Goal: Information Seeking & Learning: Learn about a topic

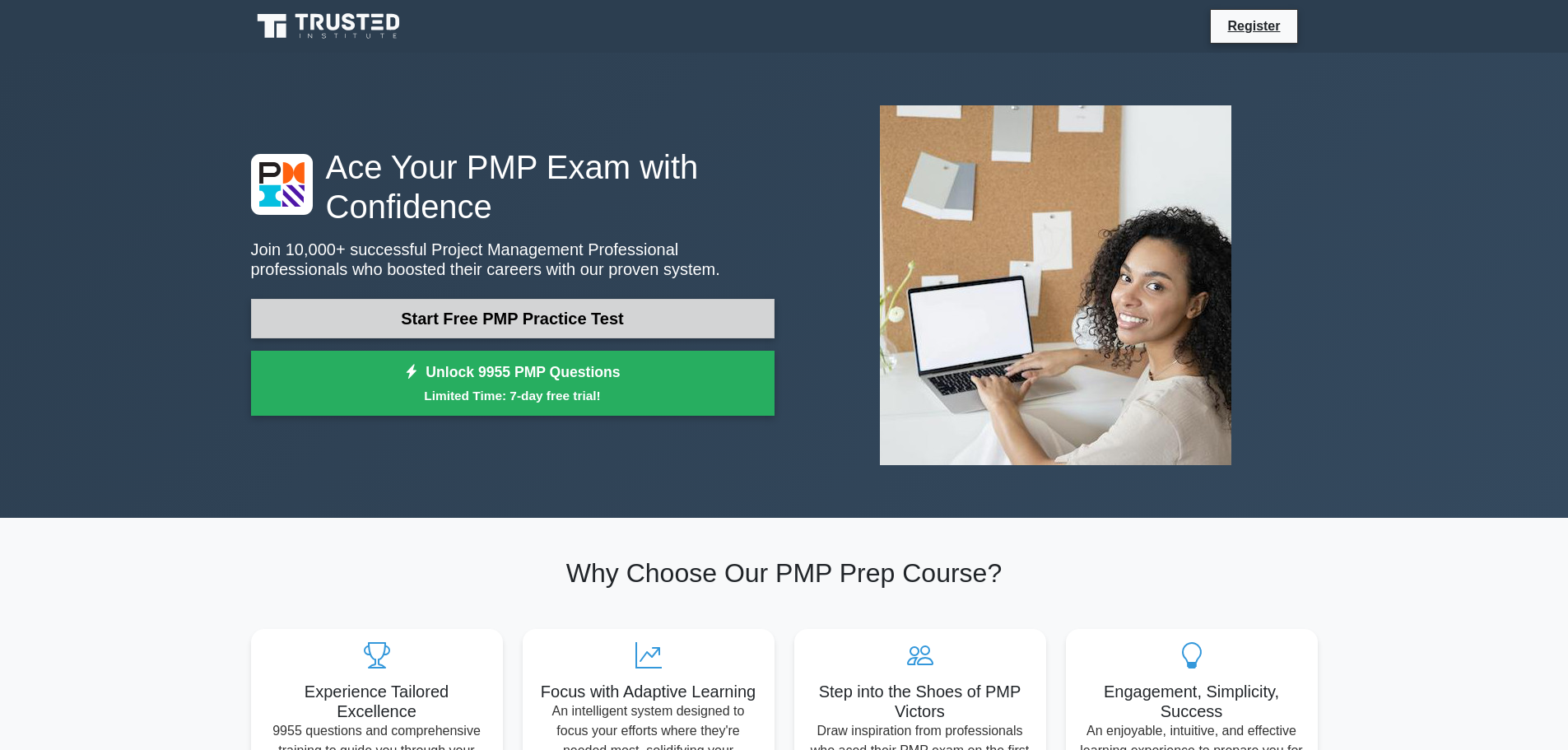
click at [538, 327] on link "Start Free PMP Practice Test" at bounding box center [512, 319] width 523 height 40
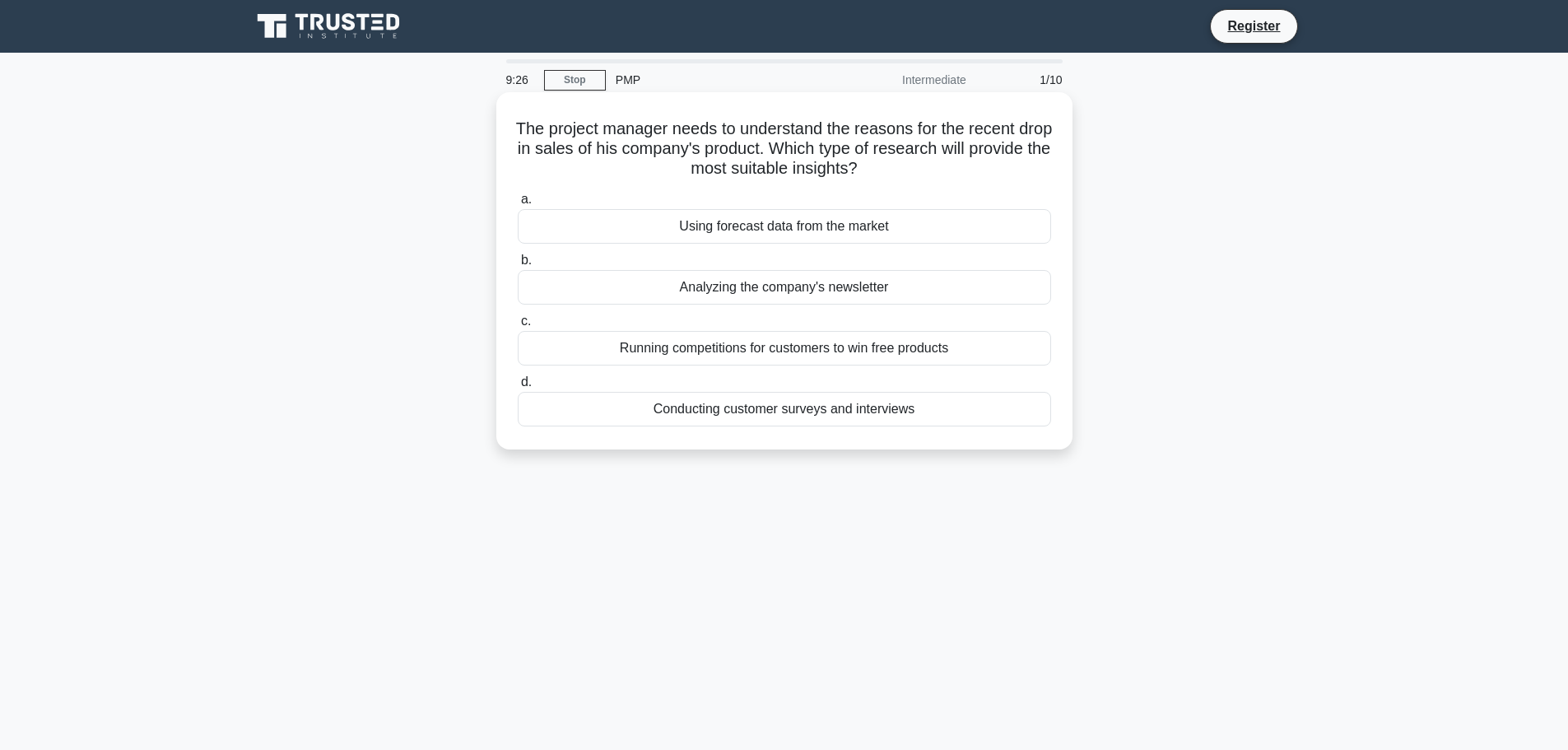
click at [778, 423] on div "Conducting customer surveys and interviews" at bounding box center [784, 409] width 533 height 35
click at [517, 388] on input "d. Conducting customer surveys and interviews" at bounding box center [517, 382] width 0 height 11
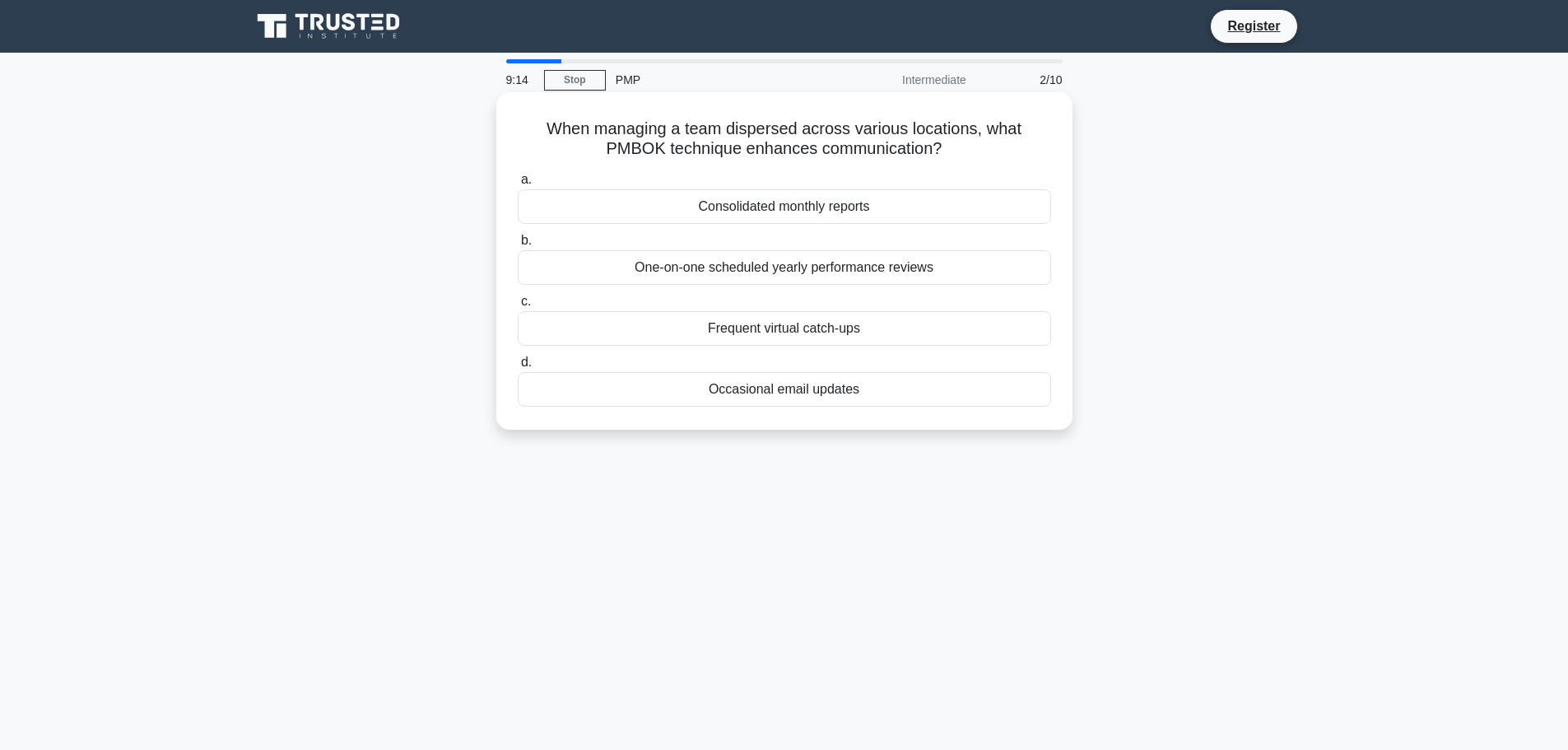
click at [795, 336] on div "Frequent virtual catch-ups" at bounding box center [784, 329] width 533 height 35
click at [517, 307] on input "c. Frequent virtual catch-ups" at bounding box center [517, 301] width 0 height 11
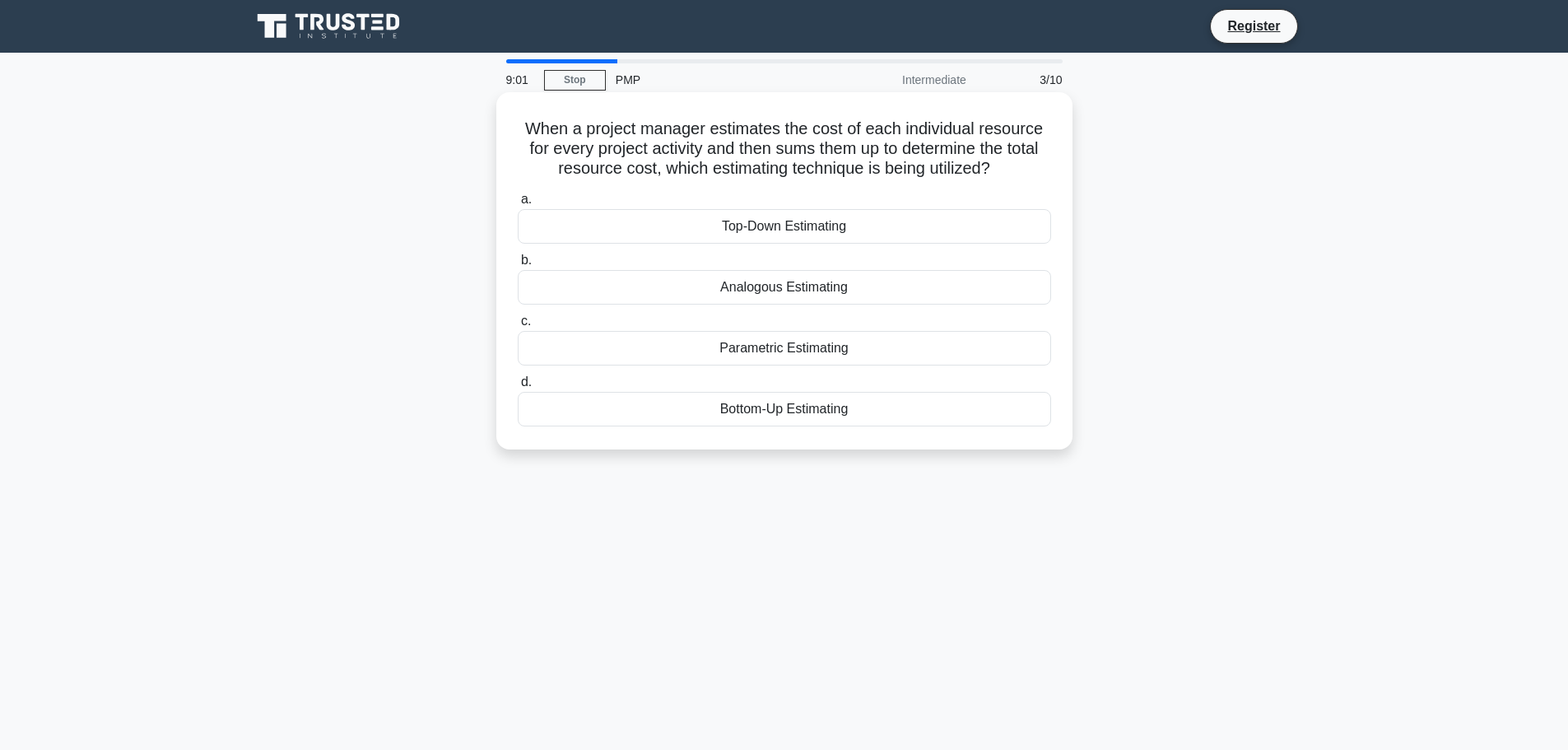
click at [796, 413] on div "Bottom-Up Estimating" at bounding box center [784, 409] width 533 height 35
click at [517, 388] on input "d. Bottom-Up Estimating" at bounding box center [517, 382] width 0 height 11
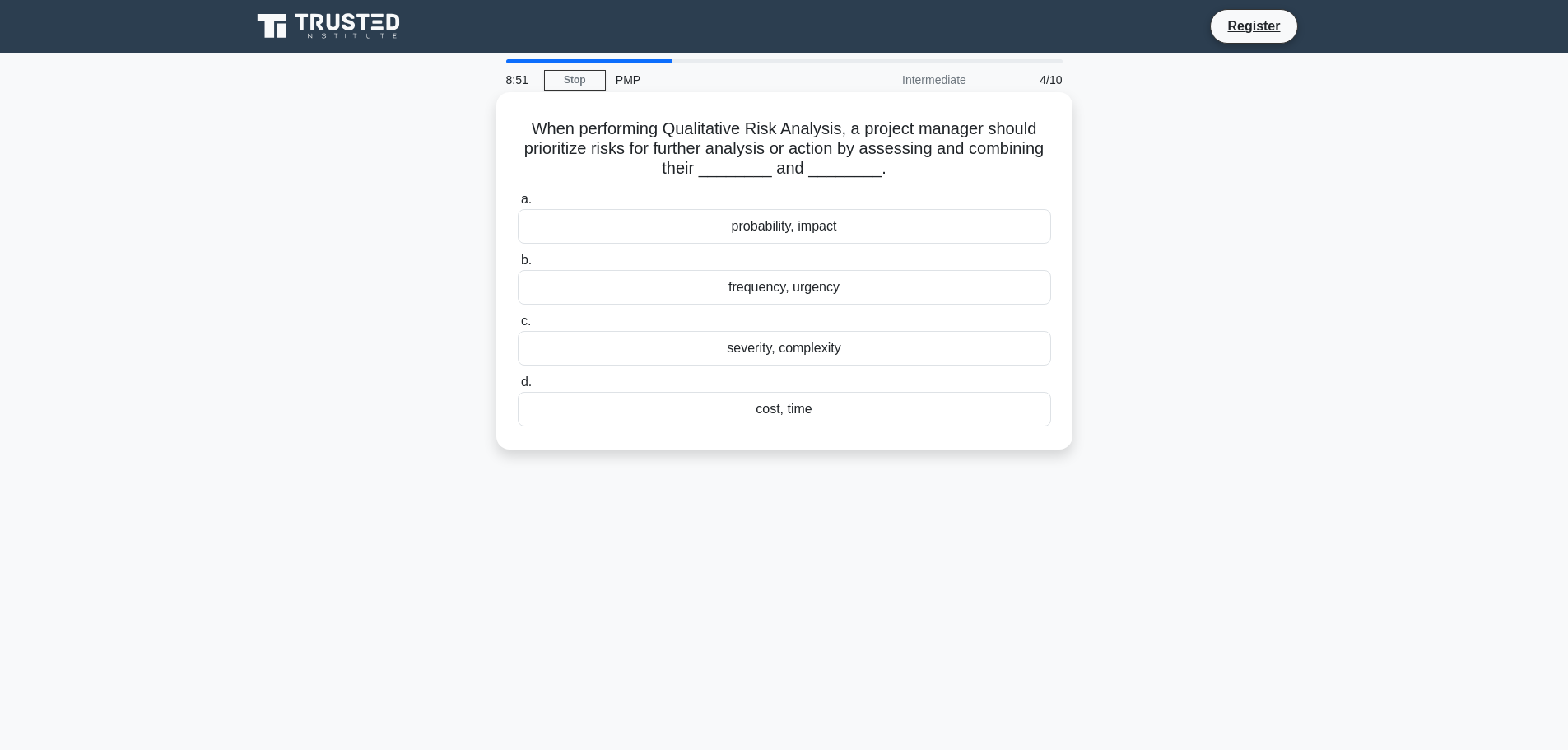
click at [804, 235] on div "probability, impact" at bounding box center [784, 227] width 533 height 35
click at [517, 205] on input "a. probability, impact" at bounding box center [517, 199] width 0 height 11
click at [808, 355] on div "interest" at bounding box center [784, 348] width 533 height 35
click at [517, 326] on input "c. interest" at bounding box center [517, 321] width 0 height 11
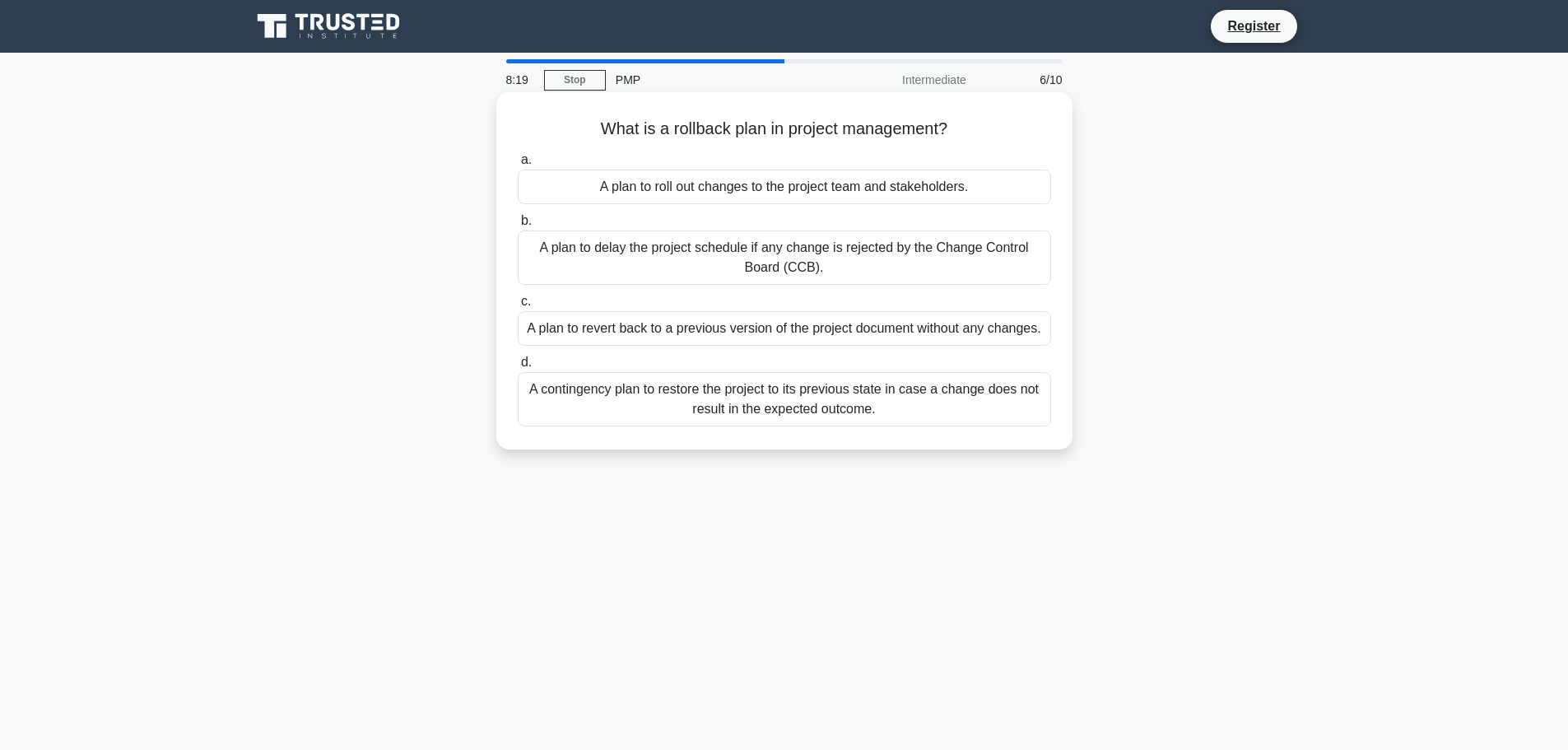
click at [867, 395] on div "A contingency plan to restore the project to its previous state in case a chang…" at bounding box center [784, 399] width 533 height 54
click at [517, 368] on input "d. A contingency plan to restore the project to its previous state in case a ch…" at bounding box center [517, 362] width 0 height 11
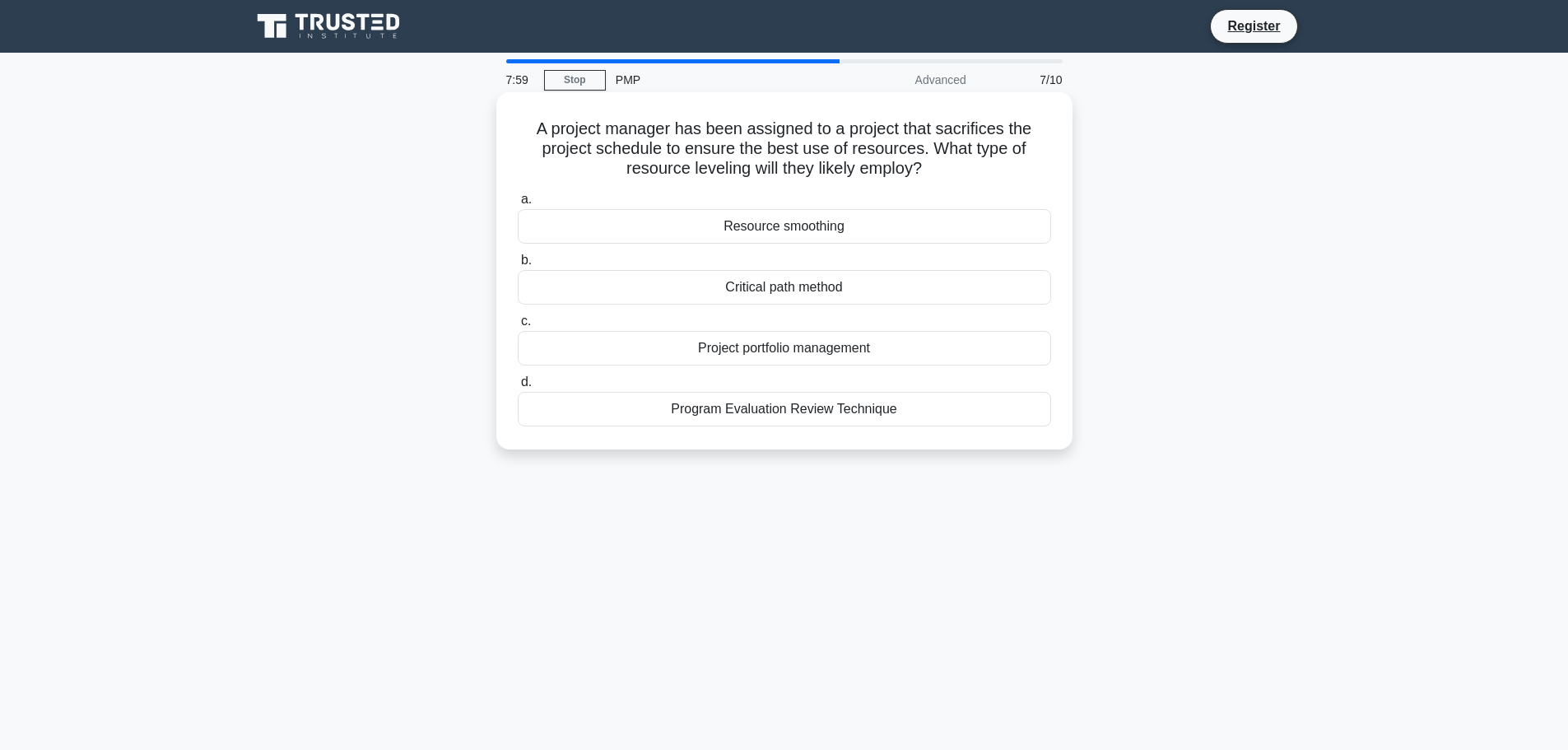
click at [859, 348] on div "Project portfolio management" at bounding box center [784, 348] width 533 height 35
click at [517, 326] on input "c. Project portfolio management" at bounding box center [517, 321] width 0 height 11
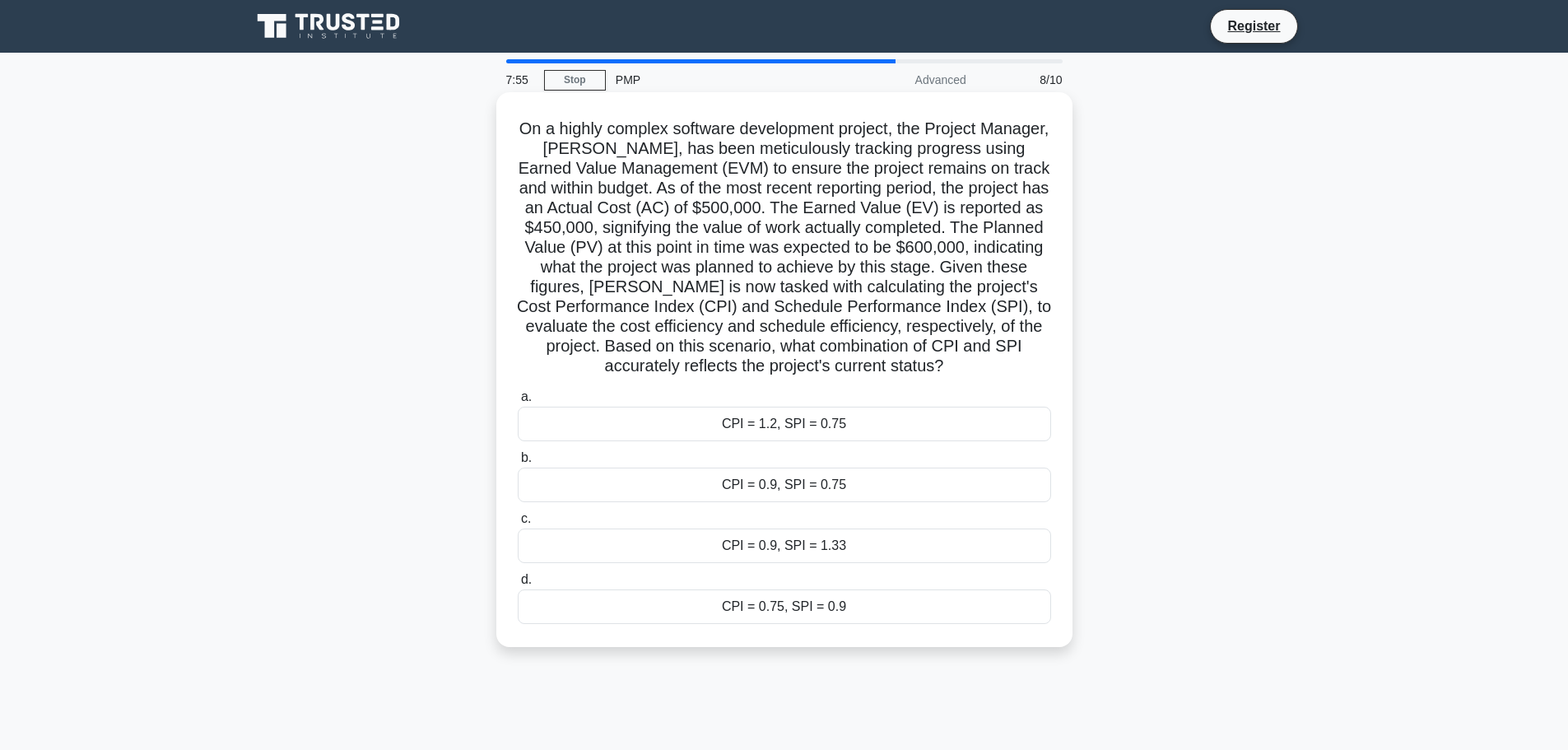
click at [865, 416] on div "CPI = 1.2, SPI = 0.75" at bounding box center [784, 424] width 533 height 35
click at [517, 403] on input "a. CPI = 1.2, SPI = 0.75" at bounding box center [517, 397] width 0 height 11
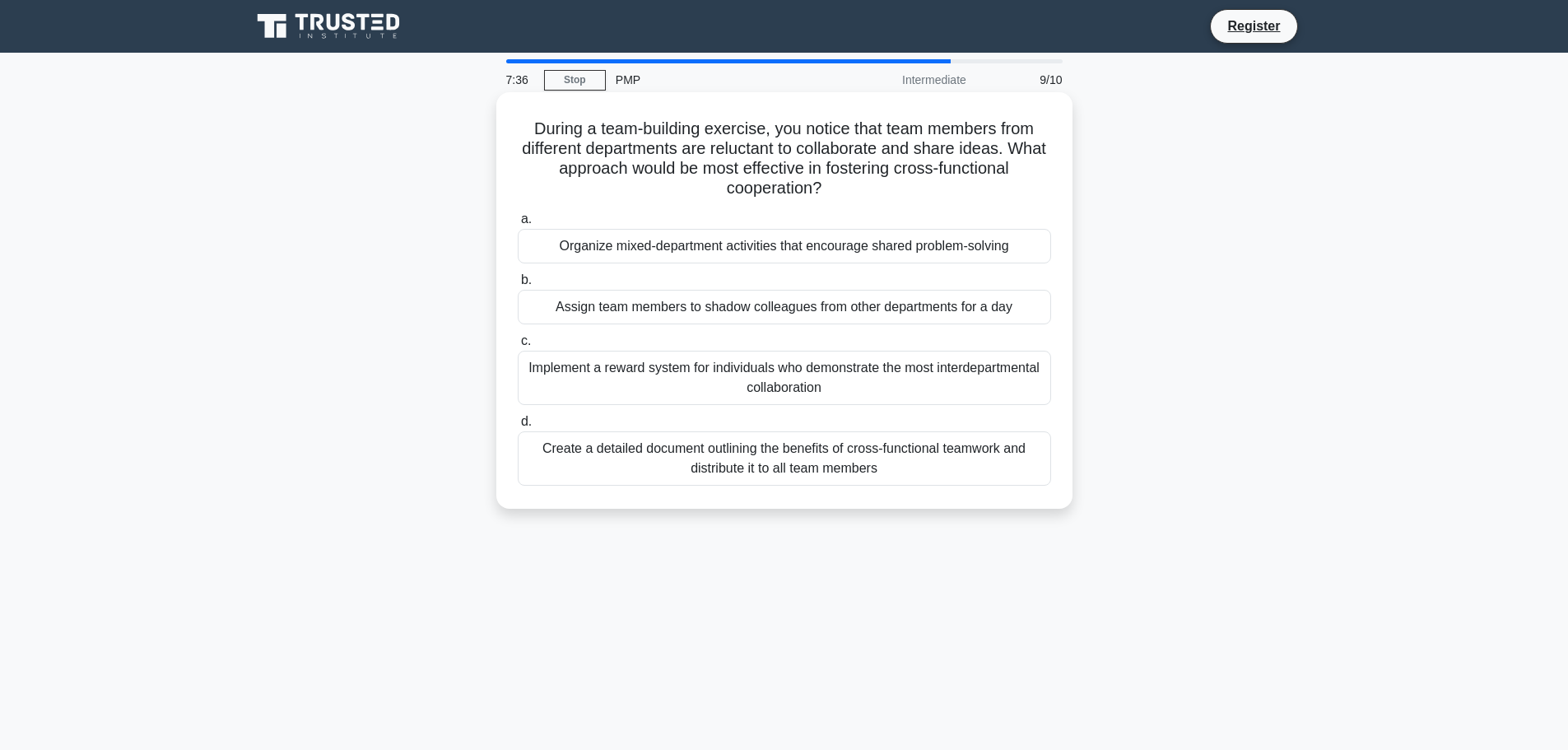
click at [907, 461] on div "Create a detailed document outlining the benefits of cross-functional teamwork …" at bounding box center [784, 458] width 533 height 54
click at [909, 478] on div "Create a detailed document outlining the benefits of cross-functional teamwork …" at bounding box center [784, 458] width 533 height 54
click at [517, 427] on input "d. Create a detailed document outlining the benefits of cross-functional teamwo…" at bounding box center [517, 422] width 0 height 11
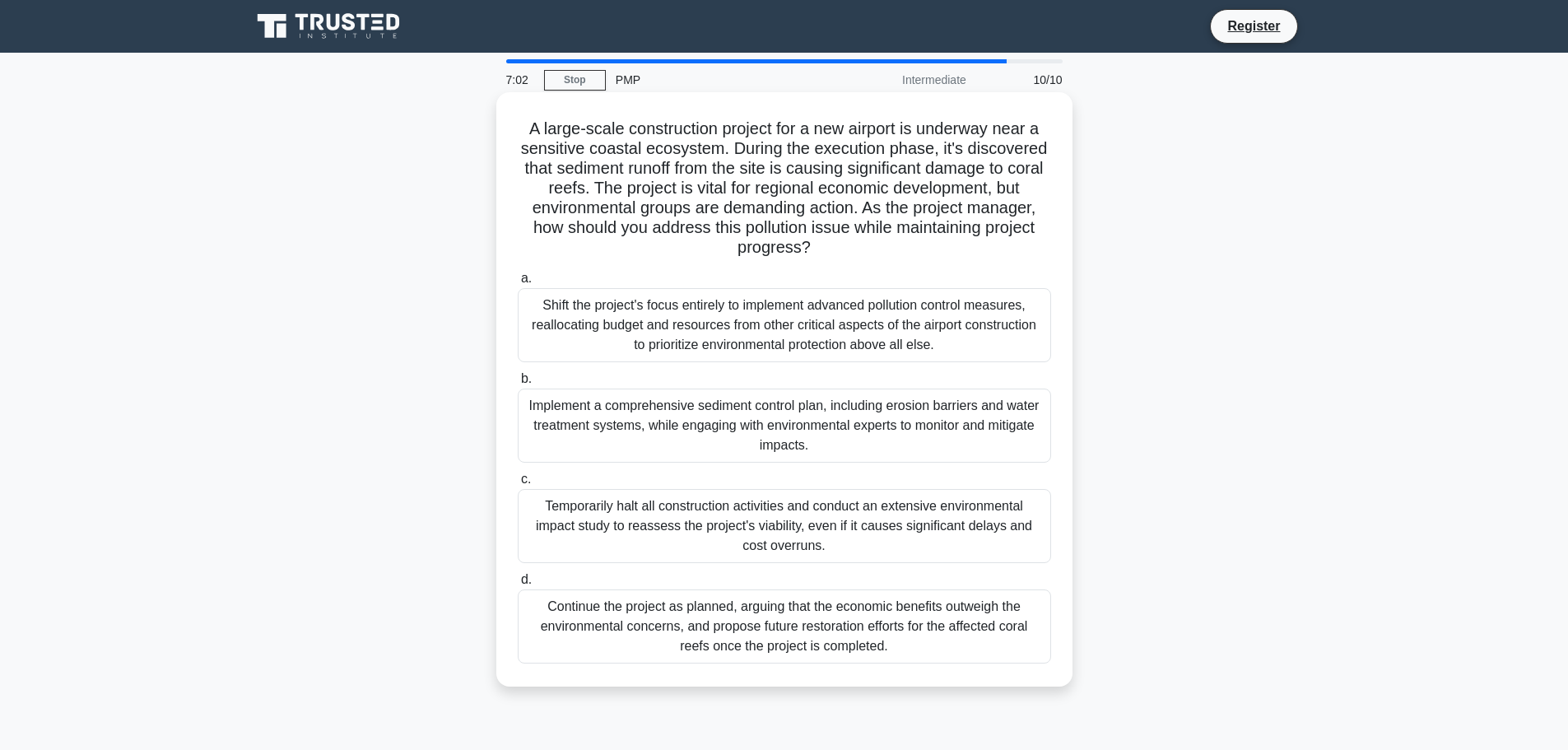
click at [641, 339] on div "Shift the project's focus entirely to implement advanced pollution control meas…" at bounding box center [784, 325] width 533 height 74
click at [517, 284] on input "a. Shift the project's focus entirely to implement advanced pollution control m…" at bounding box center [517, 278] width 0 height 11
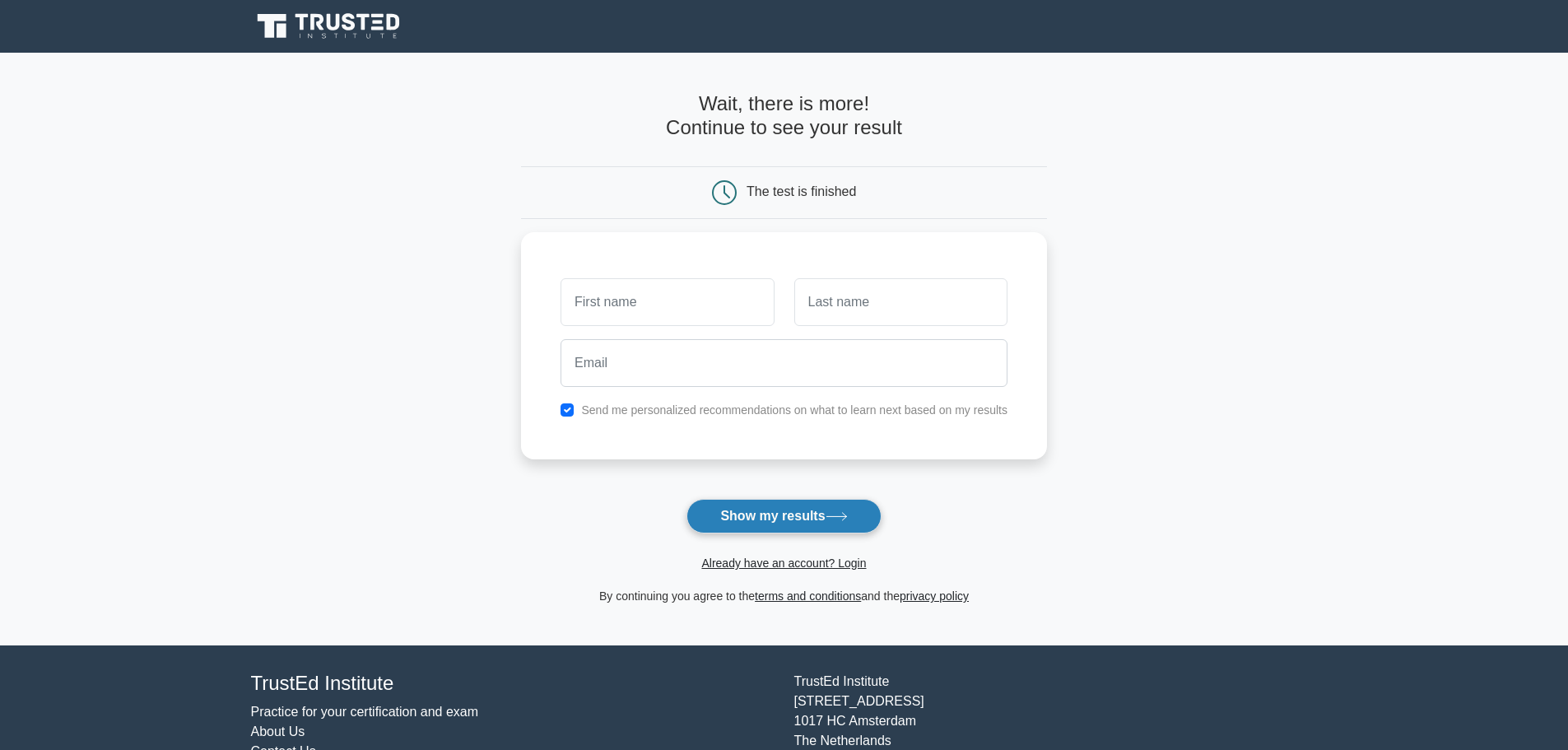
click at [783, 527] on button "Show my results" at bounding box center [784, 517] width 194 height 35
click at [672, 309] on input "text" at bounding box center [667, 297] width 213 height 47
click at [589, 292] on input "text" at bounding box center [667, 297] width 213 height 47
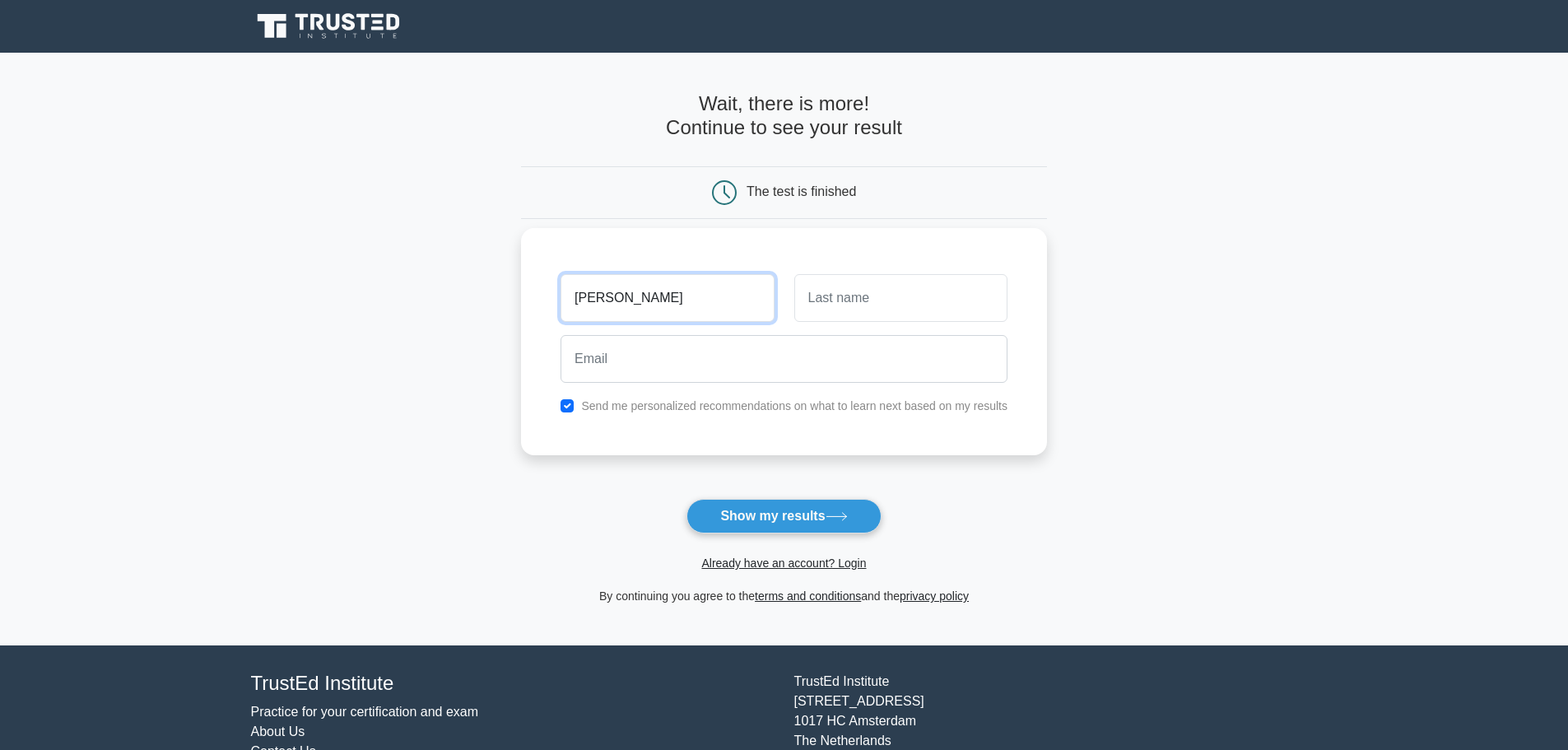
type input "[PERSON_NAME]"
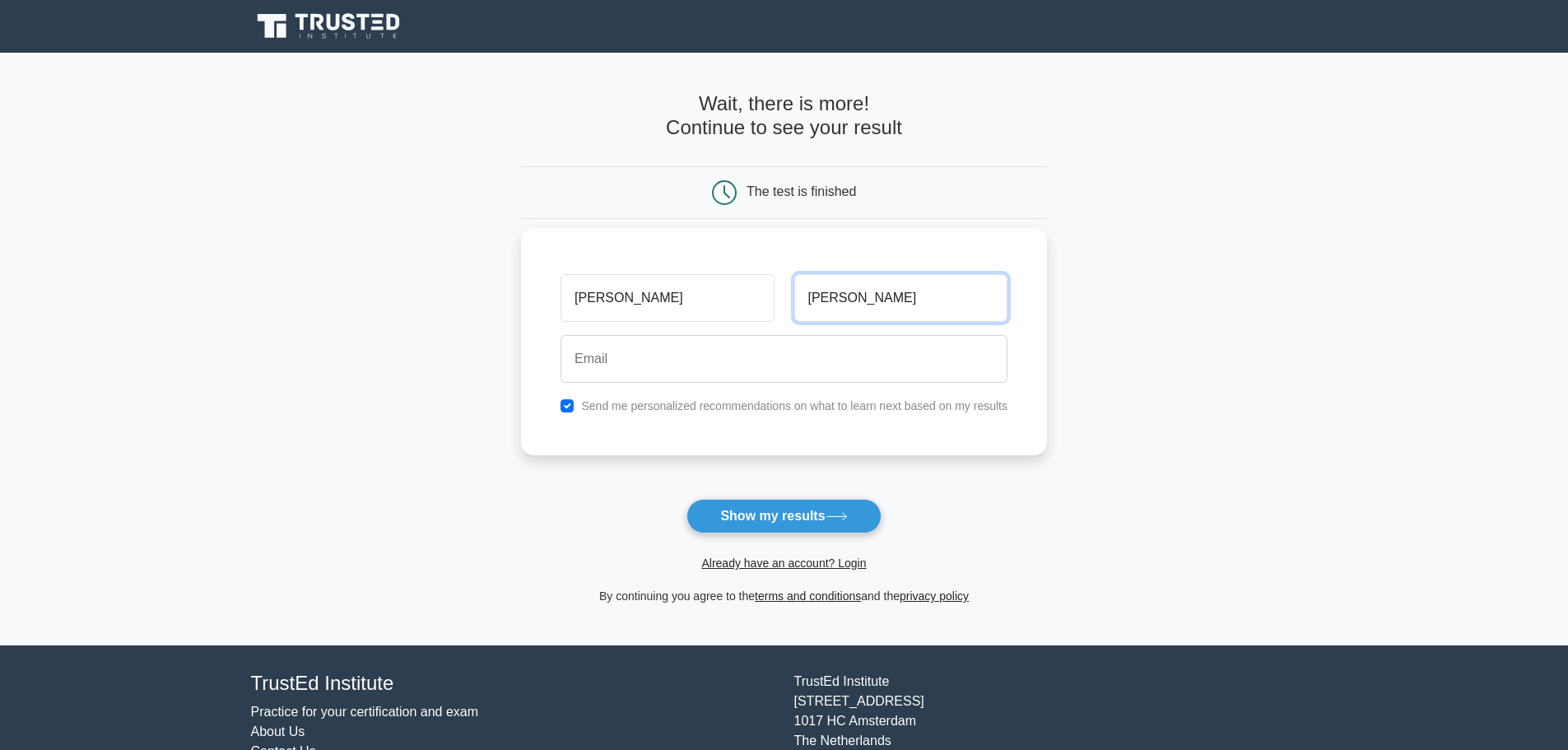
type input "[PERSON_NAME]"
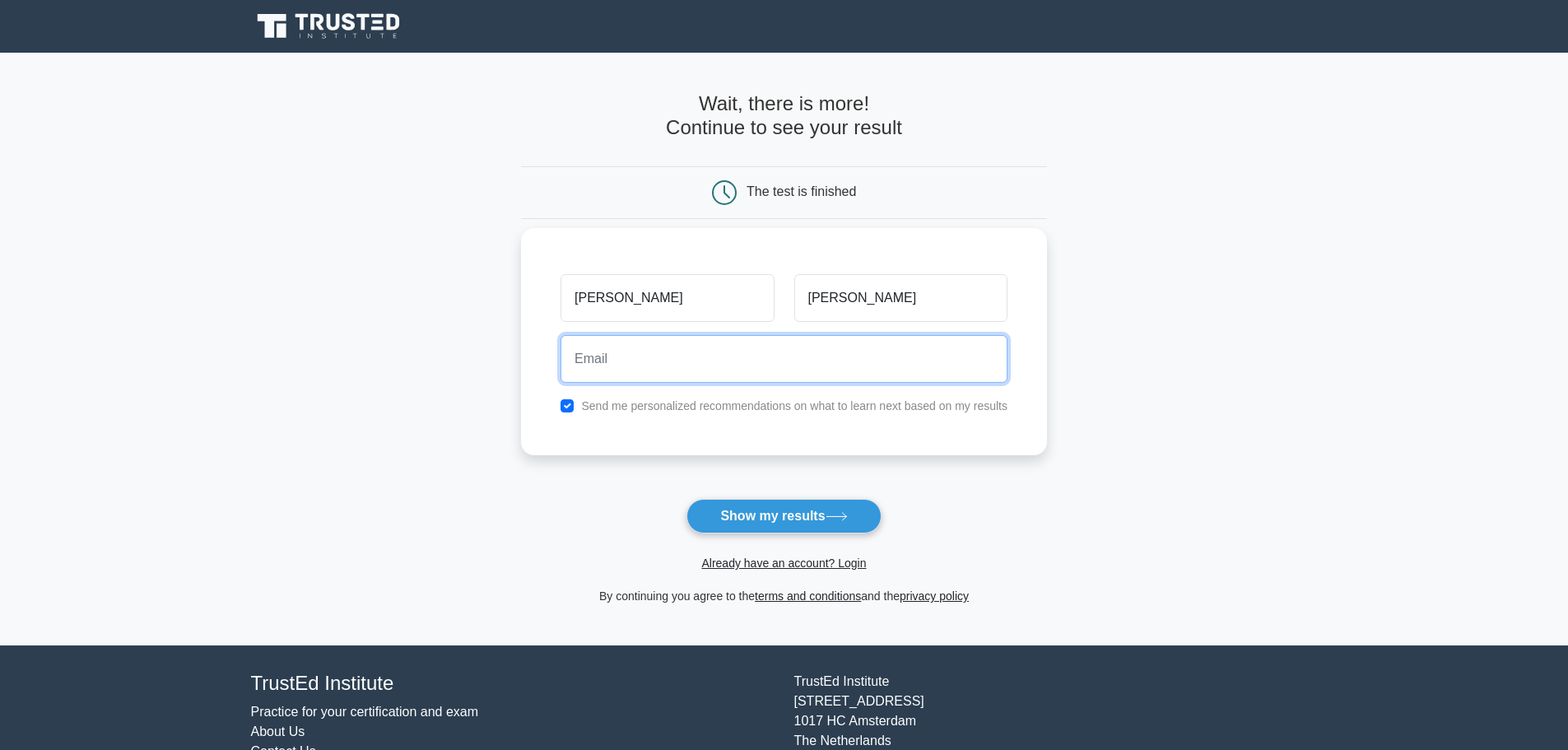
click at [591, 365] on input "email" at bounding box center [784, 358] width 447 height 47
type input "[PERSON_NAME][EMAIL_ADDRESS][PERSON_NAME][DOMAIN_NAME]"
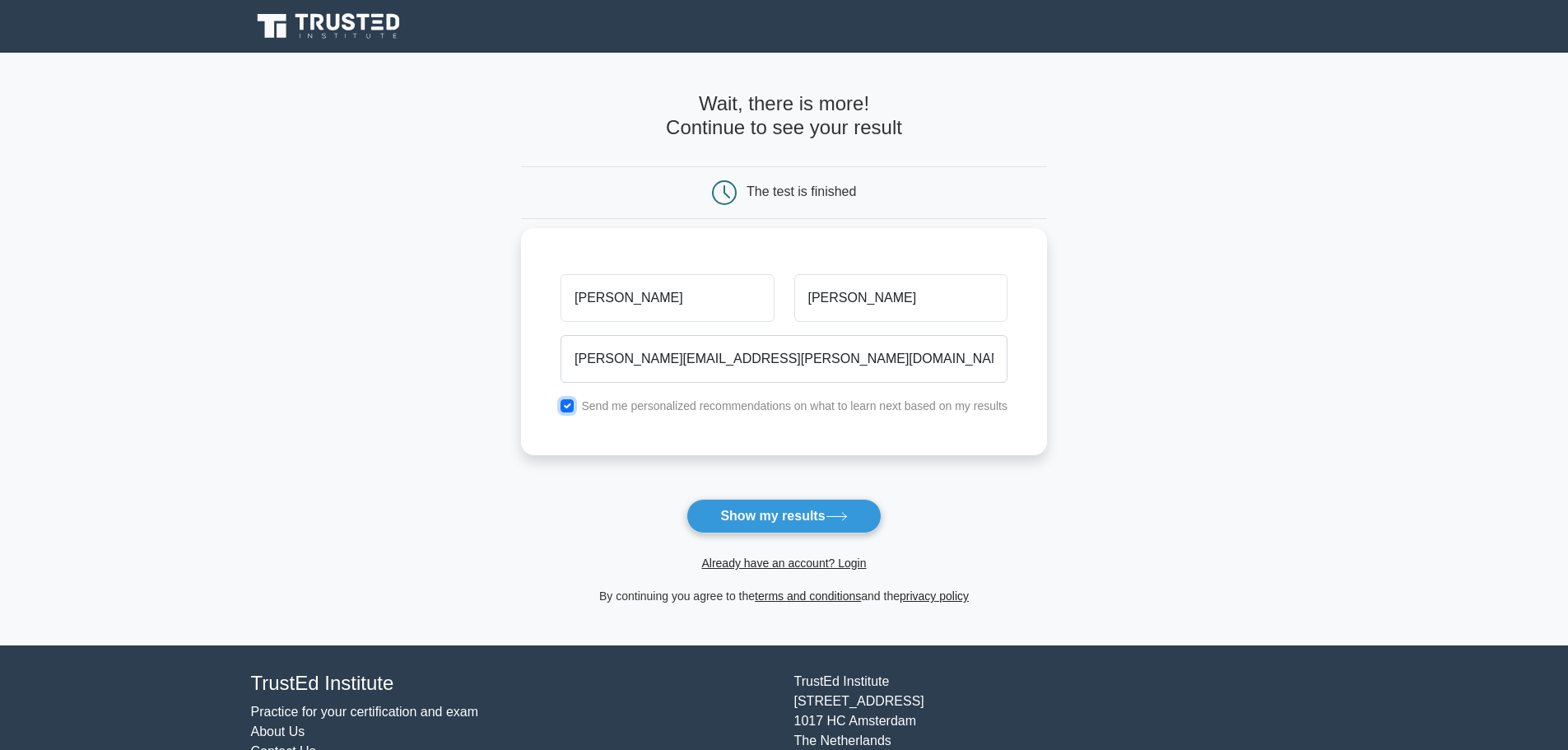
click at [566, 412] on input "checkbox" at bounding box center [567, 406] width 13 height 13
checkbox input "false"
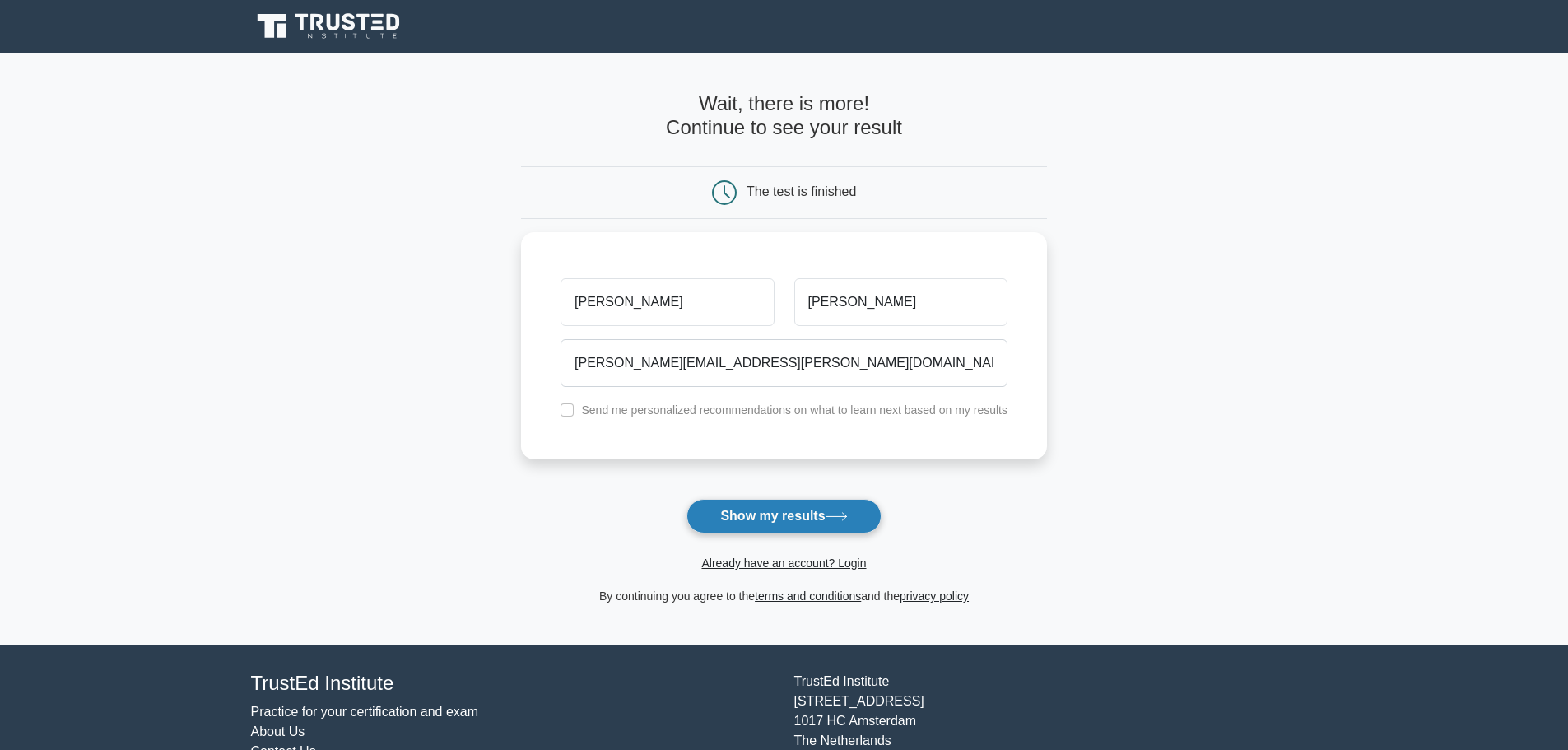
click at [794, 528] on button "Show my results" at bounding box center [784, 517] width 194 height 35
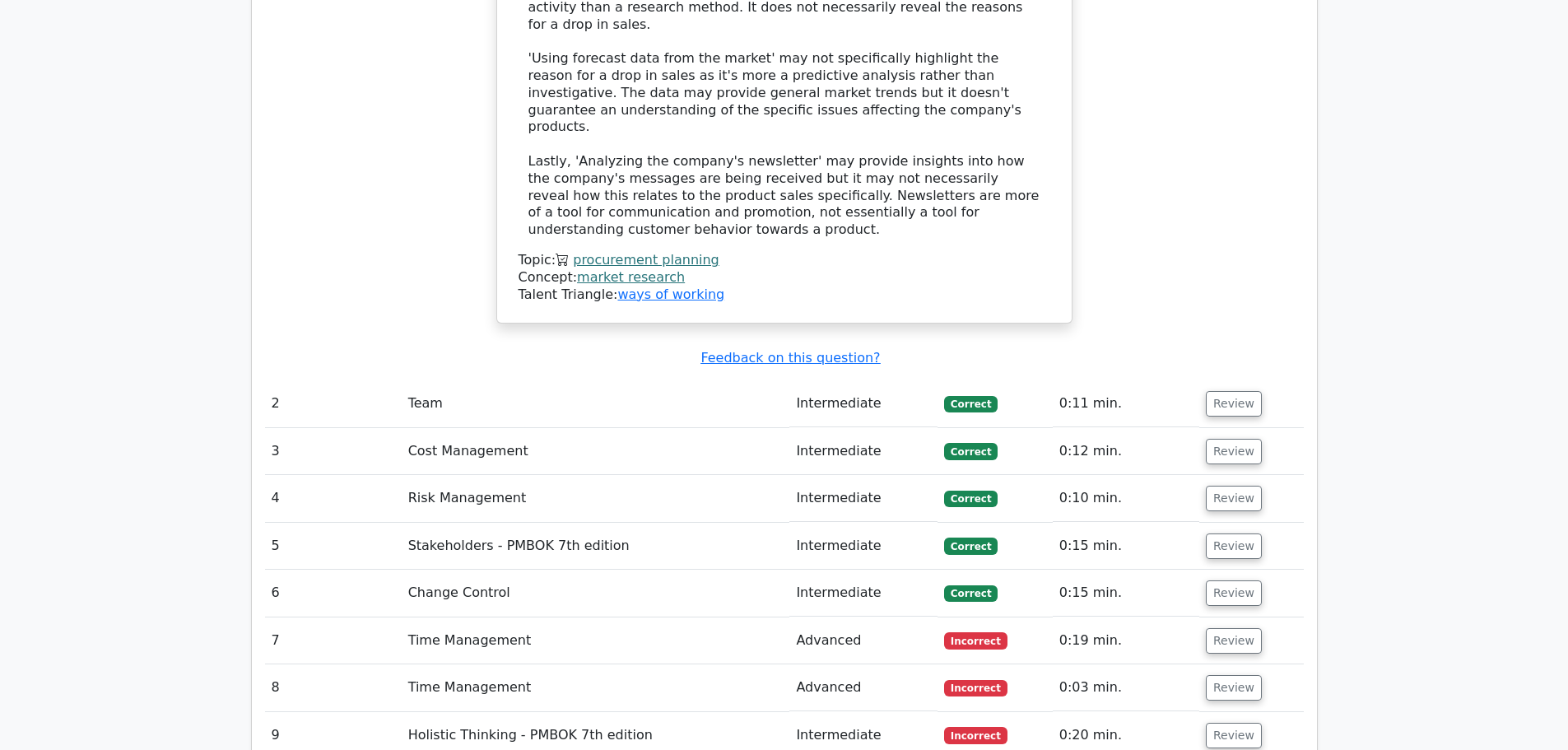
scroll to position [2185, 0]
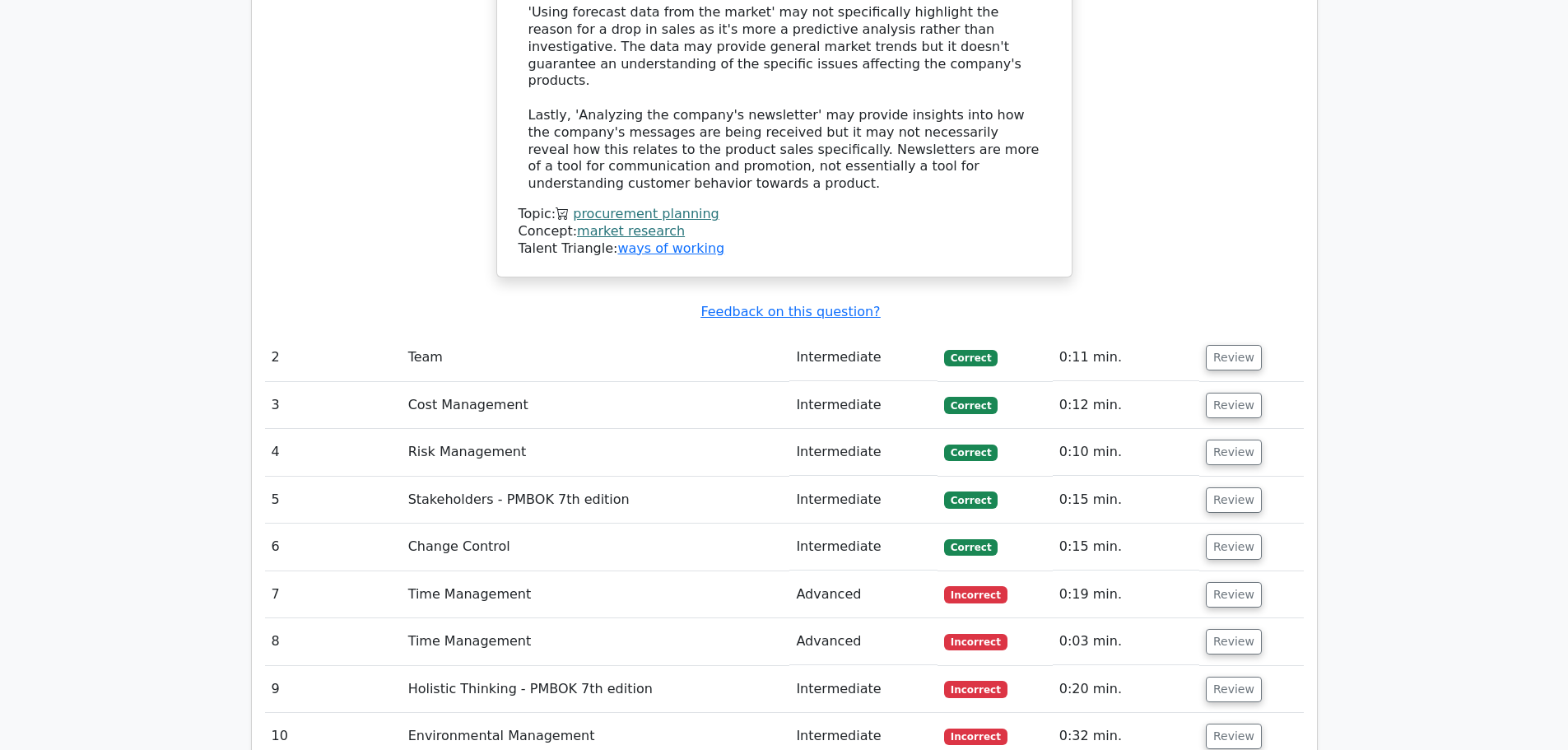
click at [482, 571] on td "Time Management" at bounding box center [596, 595] width 389 height 47
click at [1235, 582] on button "Review" at bounding box center [1233, 595] width 56 height 26
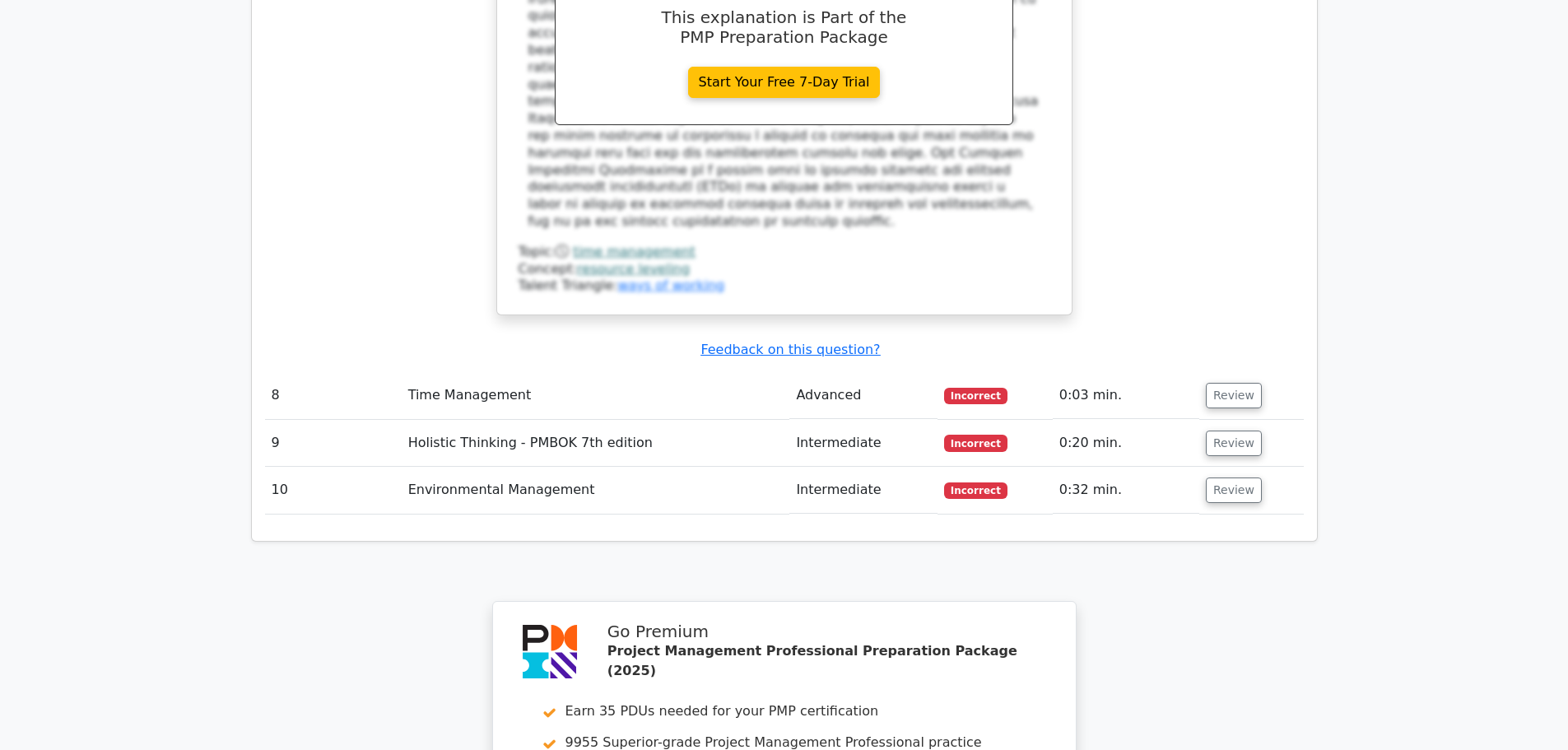
scroll to position [3066, 0]
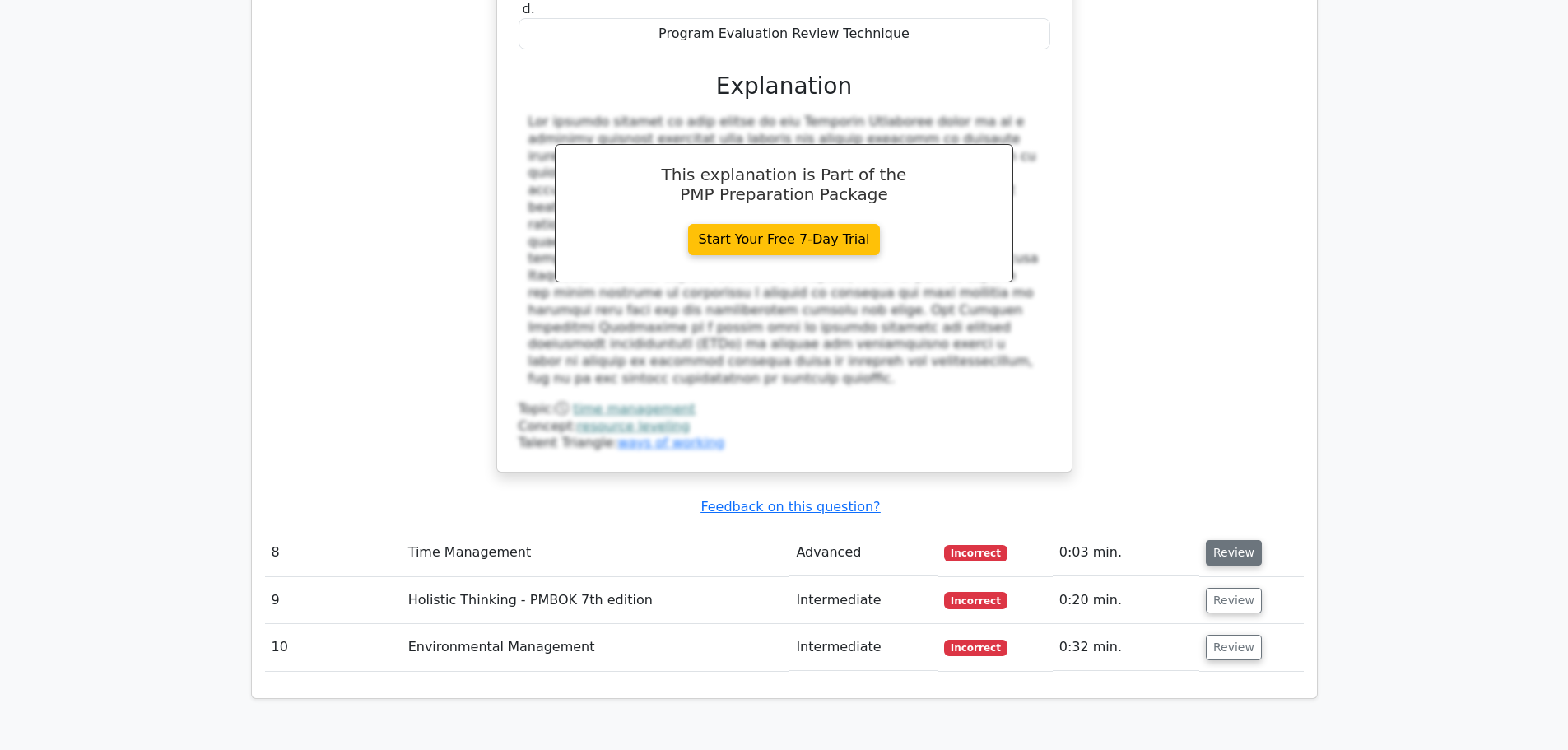
click at [1232, 540] on button "Review" at bounding box center [1233, 552] width 56 height 26
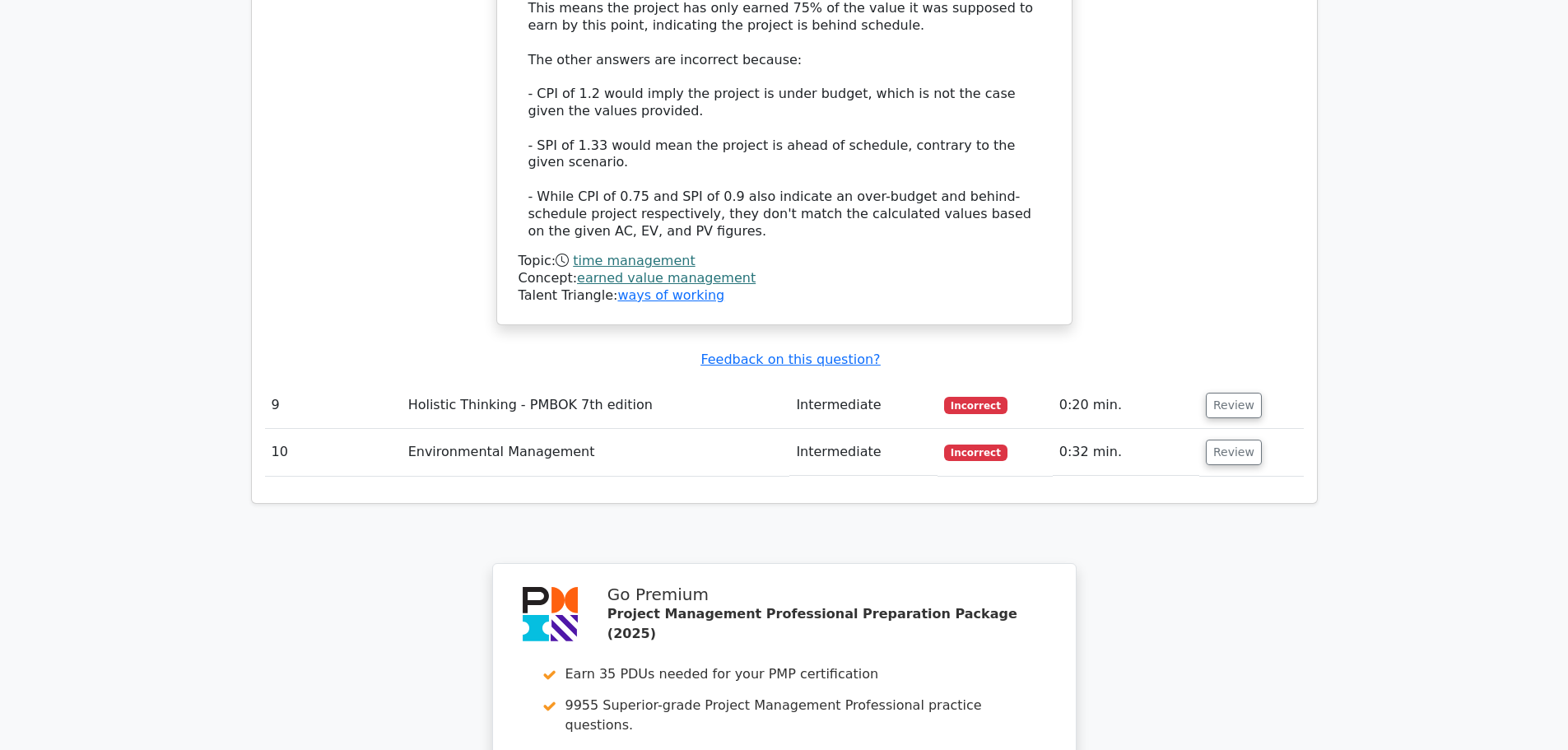
scroll to position [4410, 0]
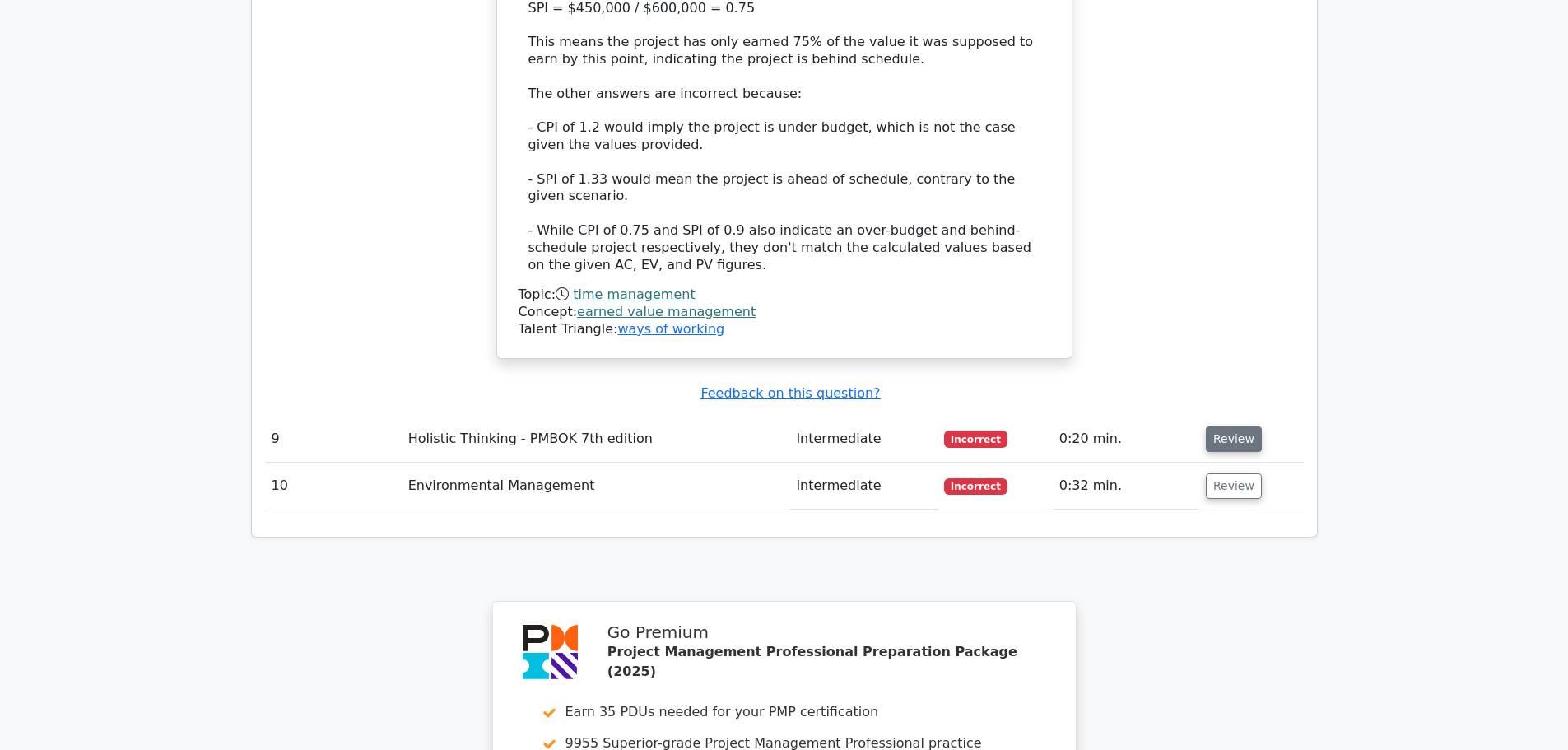
click at [1228, 426] on button "Review" at bounding box center [1233, 439] width 56 height 26
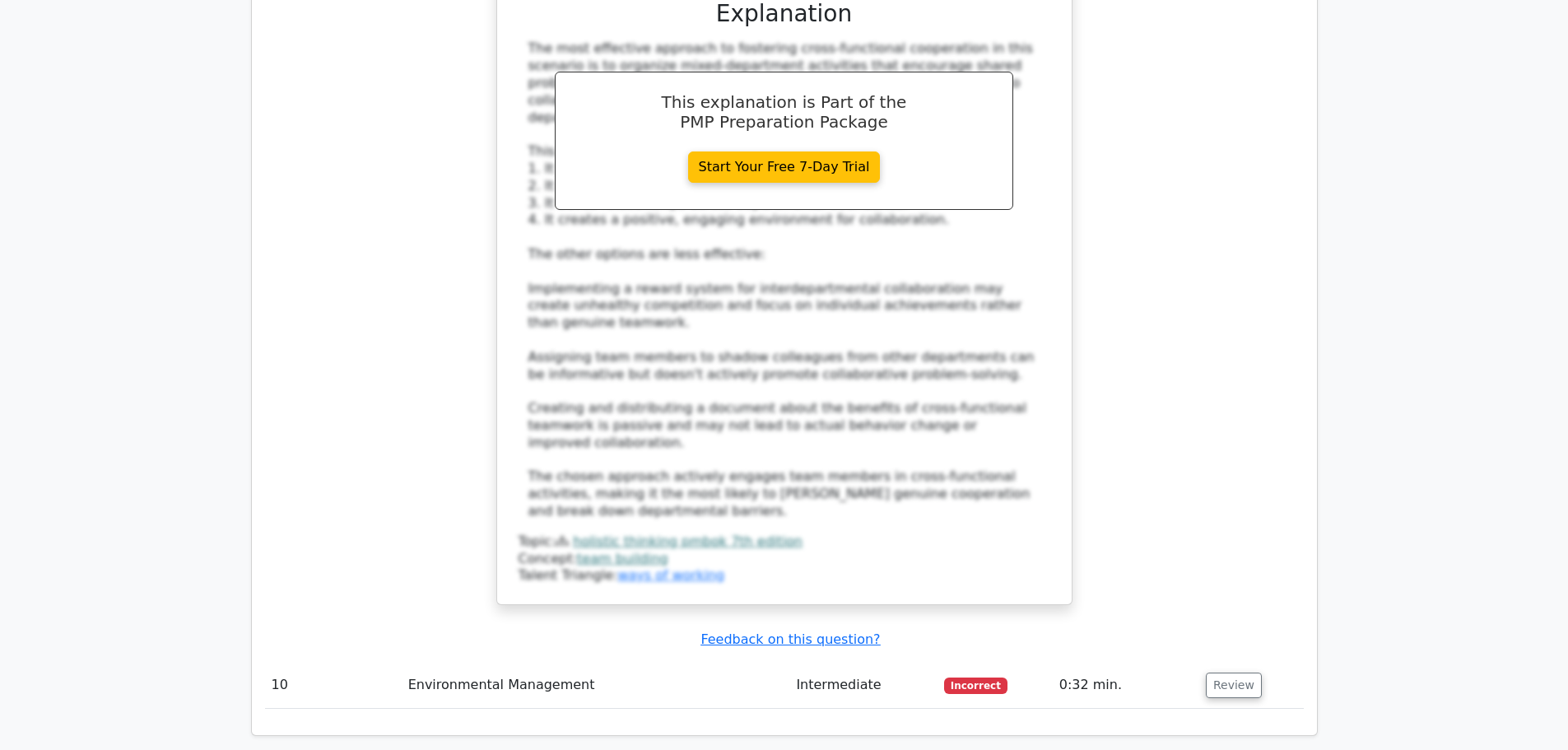
scroll to position [5292, 0]
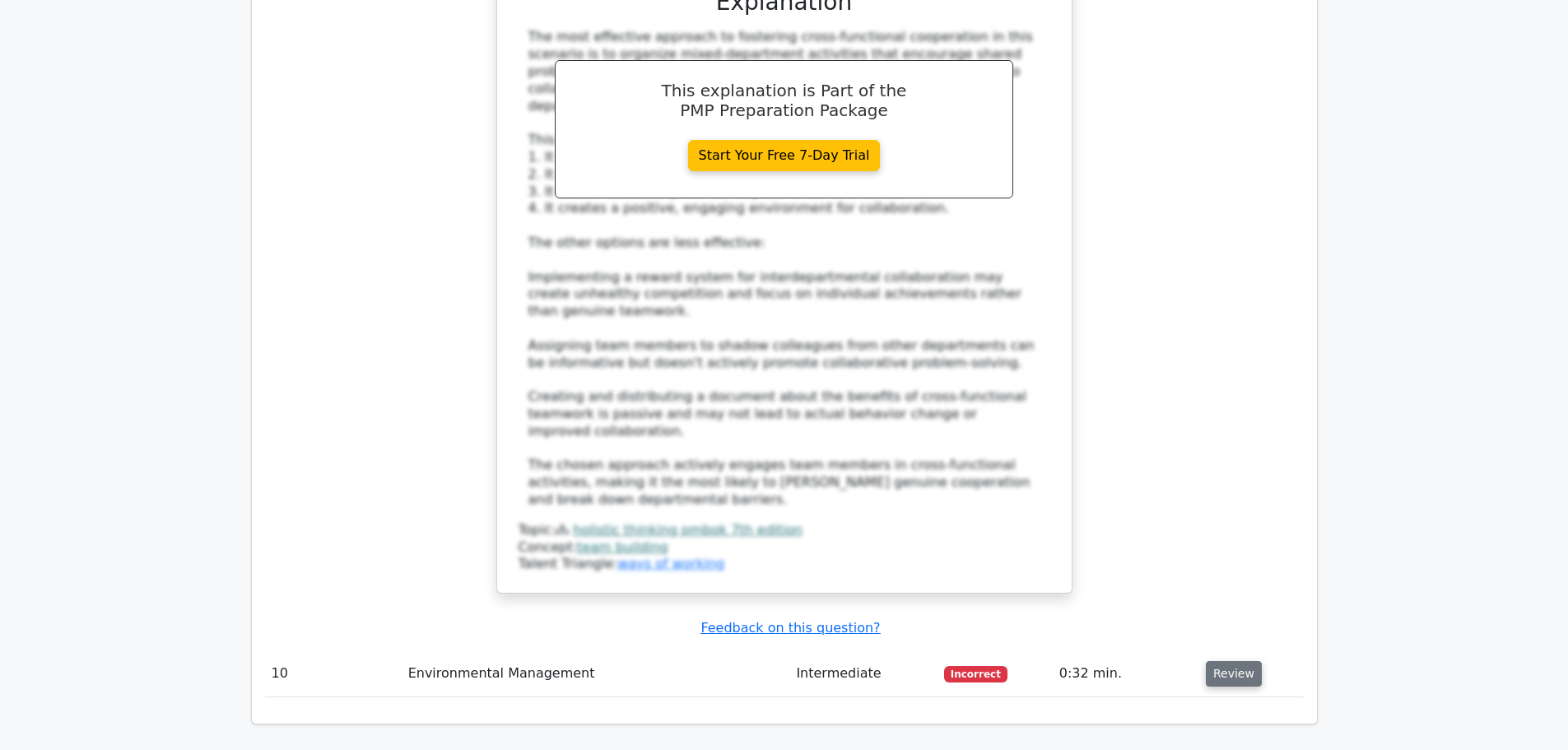
click at [1239, 661] on button "Review" at bounding box center [1233, 674] width 56 height 26
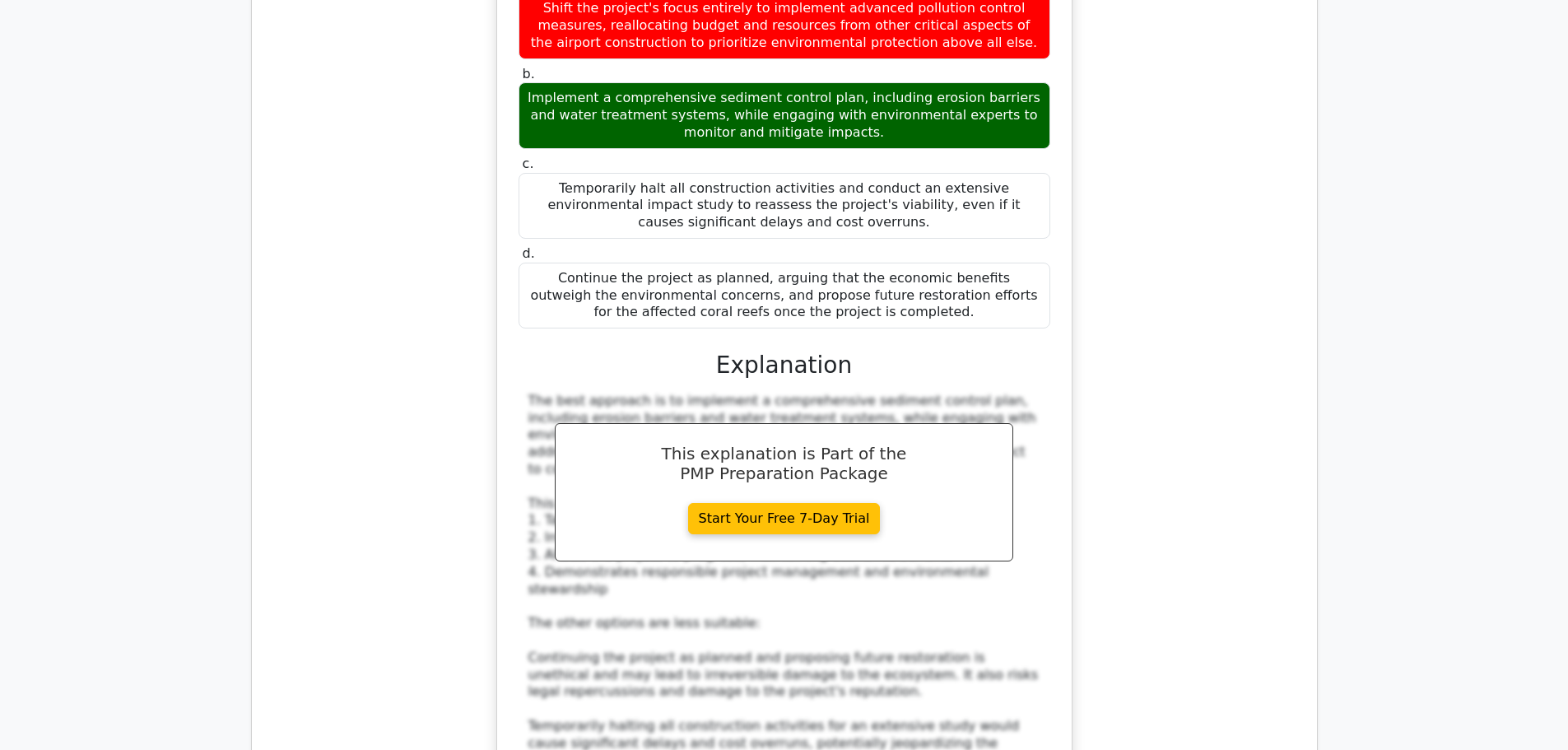
scroll to position [6256, 0]
